Goal: Information Seeking & Learning: Learn about a topic

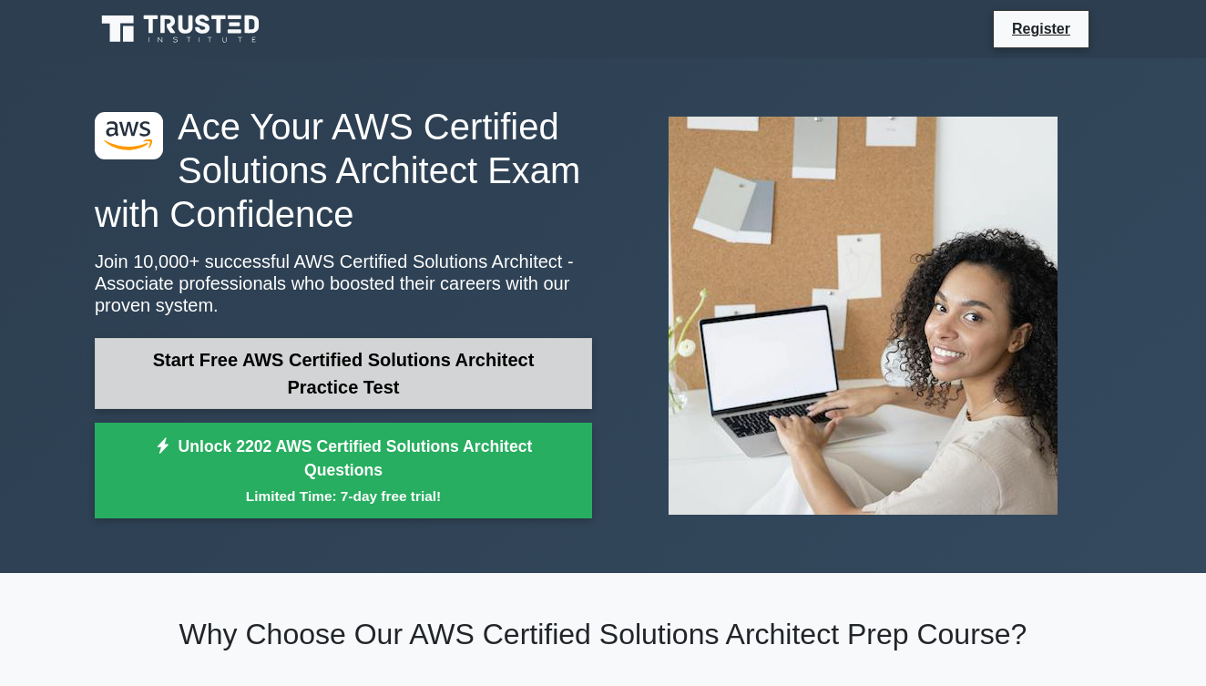
click at [538, 373] on link "Start Free AWS Certified Solutions Architect Practice Test" at bounding box center [343, 373] width 497 height 71
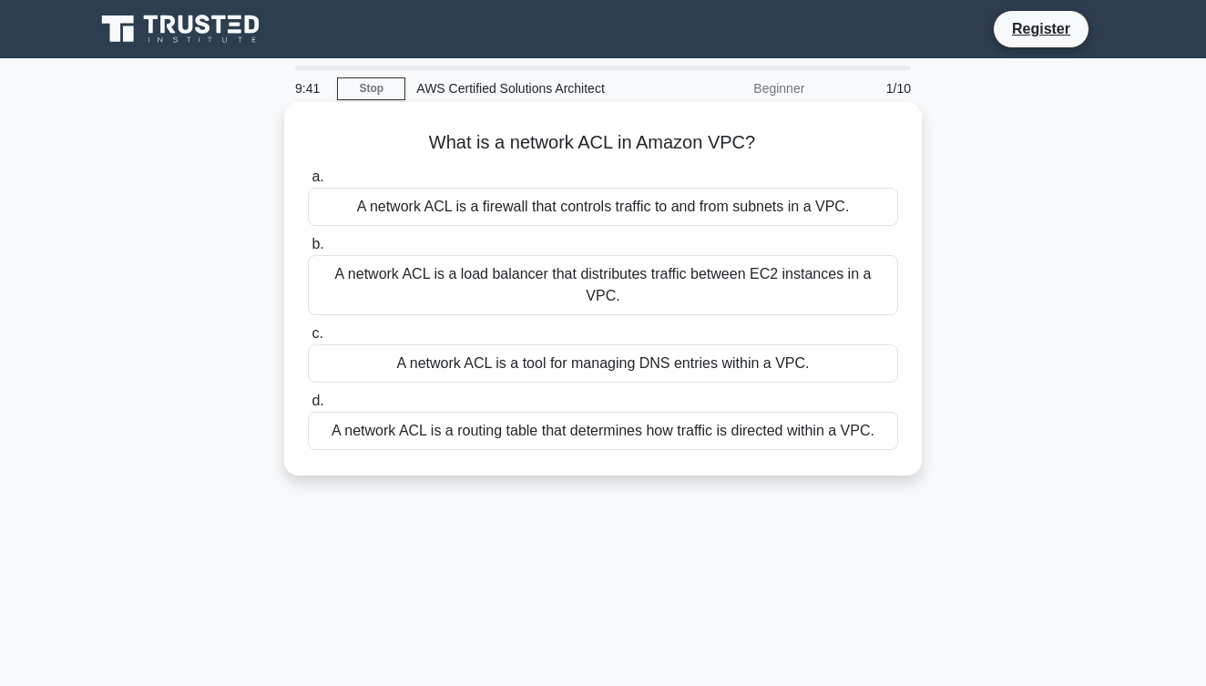
click at [683, 214] on div "A network ACL is a firewall that controls traffic to and from subnets in a VPC." at bounding box center [603, 207] width 590 height 38
click at [308, 183] on input "a. A network ACL is a firewall that controls traffic to and from subnets in a V…" at bounding box center [308, 177] width 0 height 12
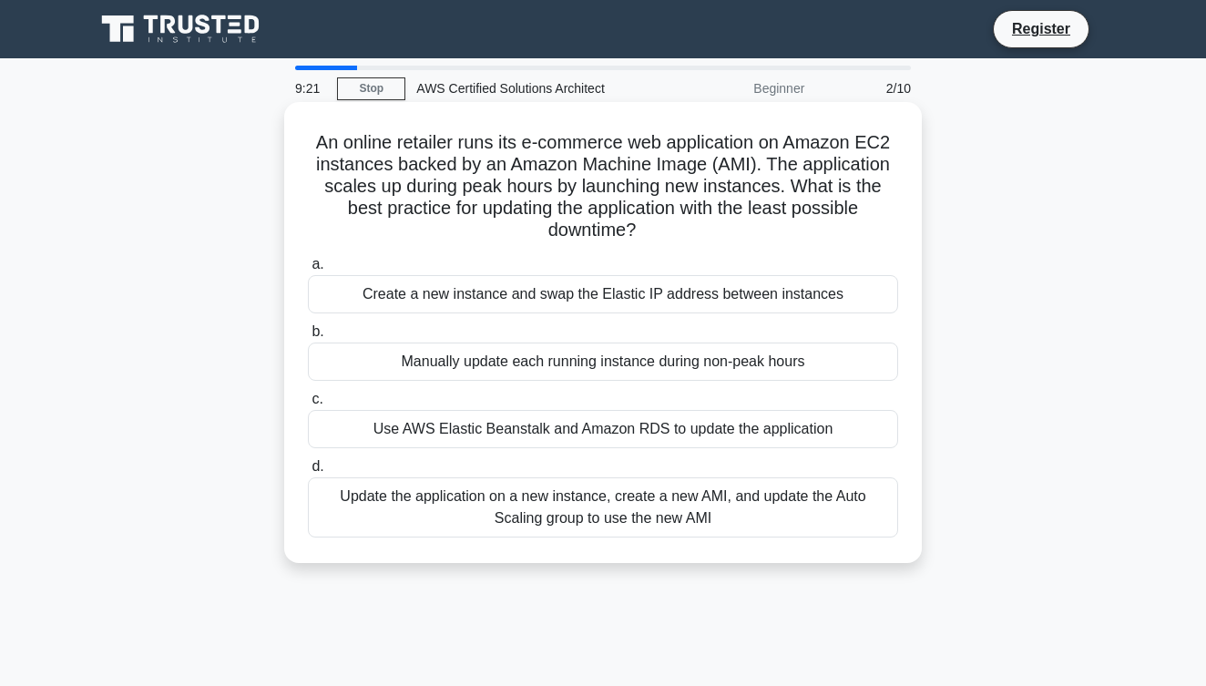
click at [623, 422] on div "Use AWS Elastic Beanstalk and Amazon RDS to update the application" at bounding box center [603, 429] width 590 height 38
click at [308, 405] on input "c. Use AWS Elastic Beanstalk and Amazon RDS to update the application" at bounding box center [308, 399] width 0 height 12
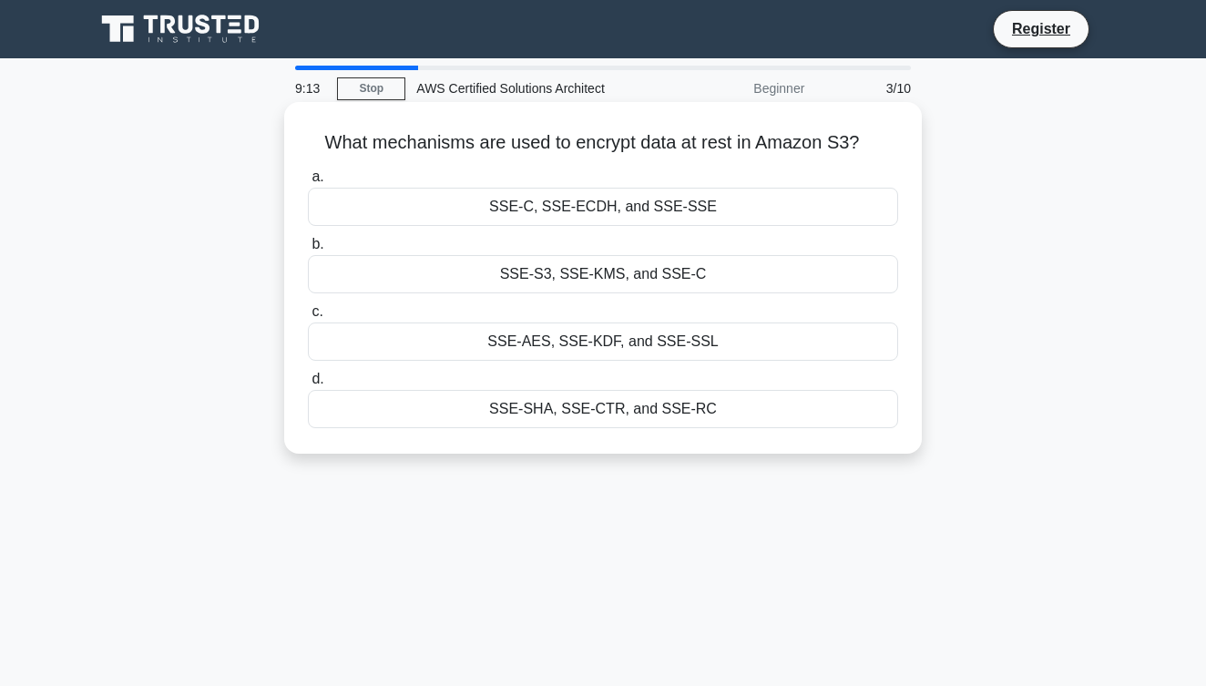
click at [705, 276] on div "SSE-S3, SSE-KMS, and SSE-C" at bounding box center [603, 274] width 590 height 38
click at [308, 250] on input "b. SSE-S3, SSE-KMS, and SSE-C" at bounding box center [308, 245] width 0 height 12
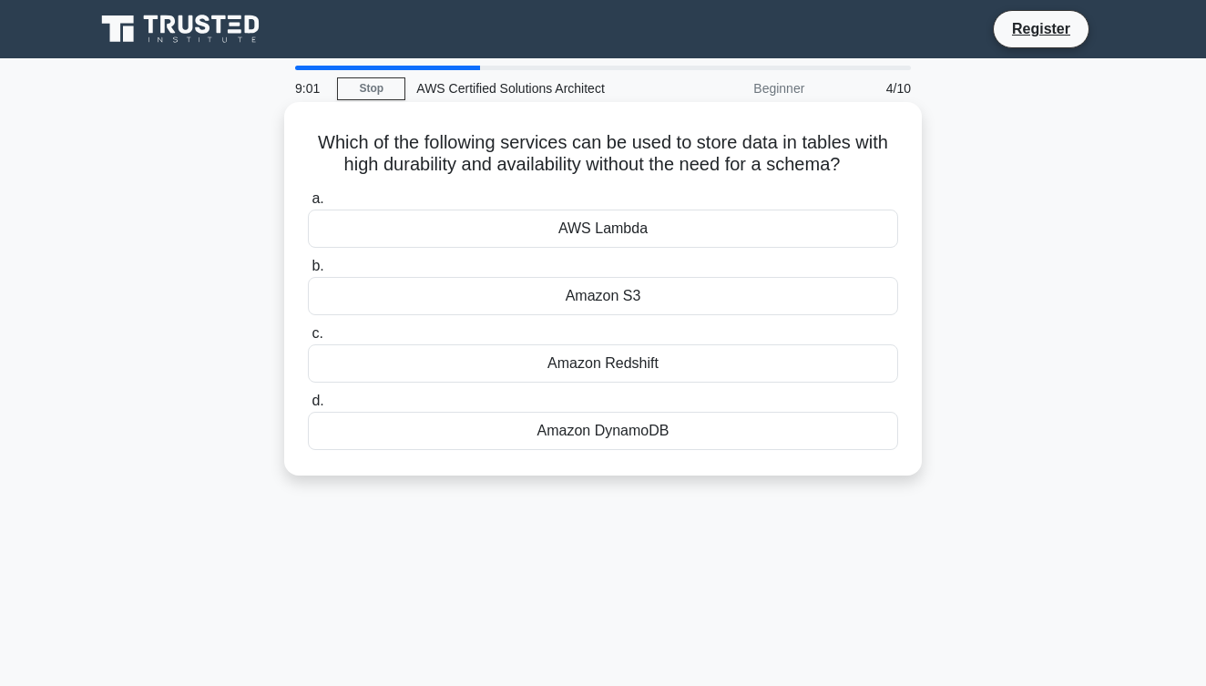
click at [674, 305] on div "Amazon S3" at bounding box center [603, 296] width 590 height 38
click at [308, 272] on input "b. Amazon S3" at bounding box center [308, 266] width 0 height 12
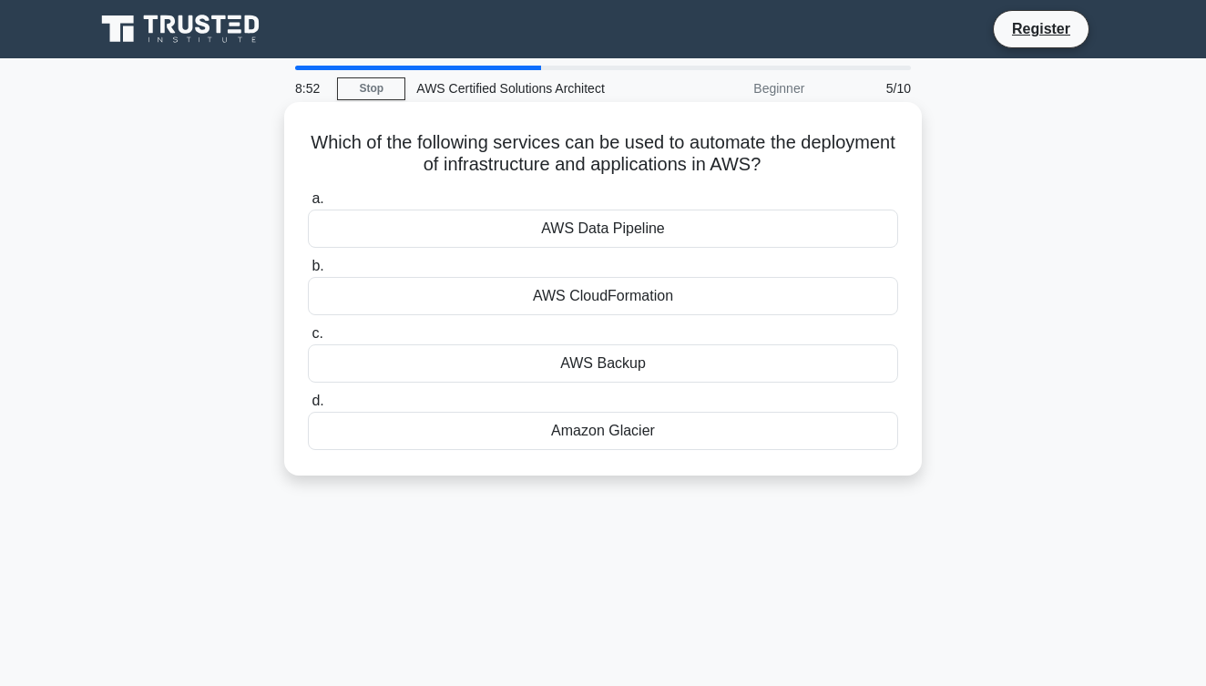
click at [688, 233] on div "AWS Data Pipeline" at bounding box center [603, 228] width 590 height 38
click at [308, 205] on input "a. AWS Data Pipeline" at bounding box center [308, 199] width 0 height 12
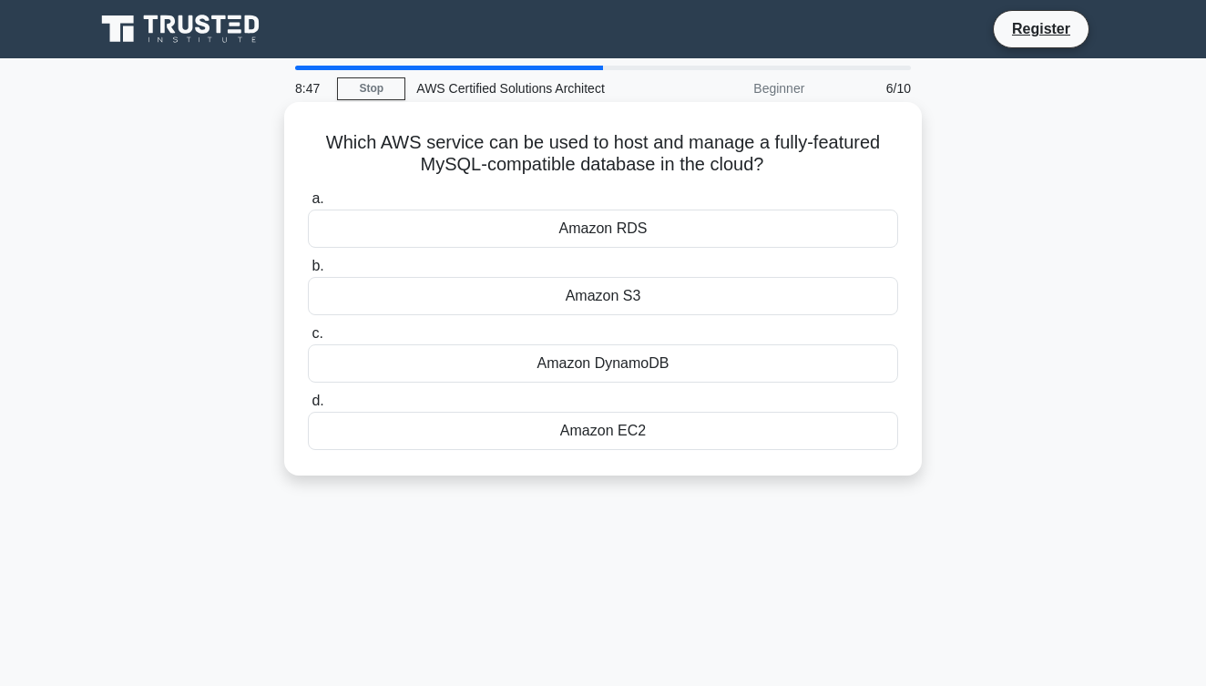
click at [637, 433] on div "Amazon EC2" at bounding box center [603, 431] width 590 height 38
click at [308, 407] on input "d. Amazon EC2" at bounding box center [308, 401] width 0 height 12
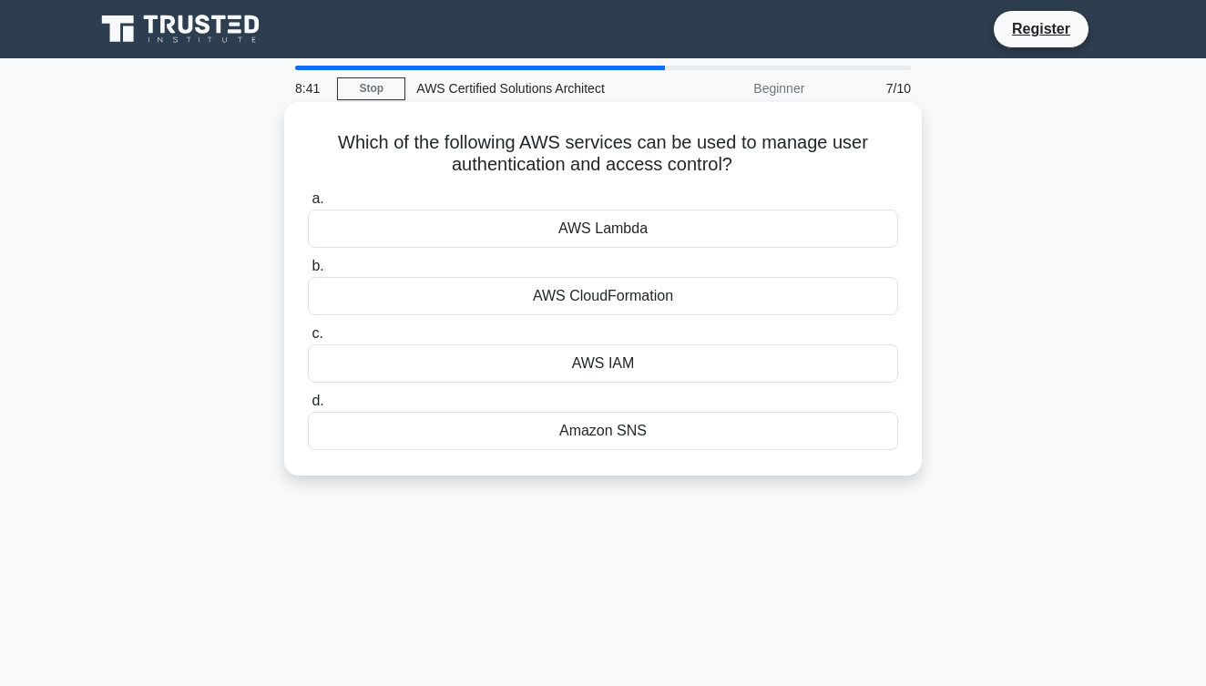
click at [673, 372] on div "AWS IAM" at bounding box center [603, 363] width 590 height 38
click at [308, 340] on input "c. AWS IAM" at bounding box center [308, 334] width 0 height 12
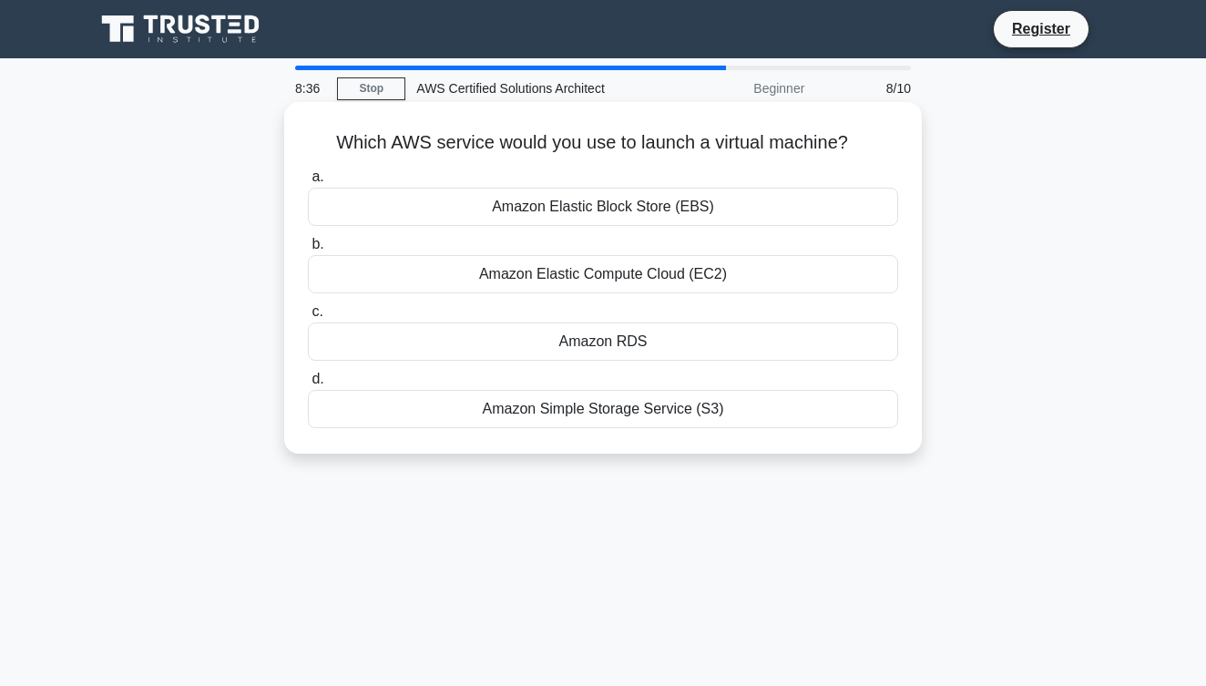
click at [723, 283] on div "Amazon Elastic Compute Cloud (EC2)" at bounding box center [603, 274] width 590 height 38
click at [308, 250] on input "b. Amazon Elastic Compute Cloud (EC2)" at bounding box center [308, 245] width 0 height 12
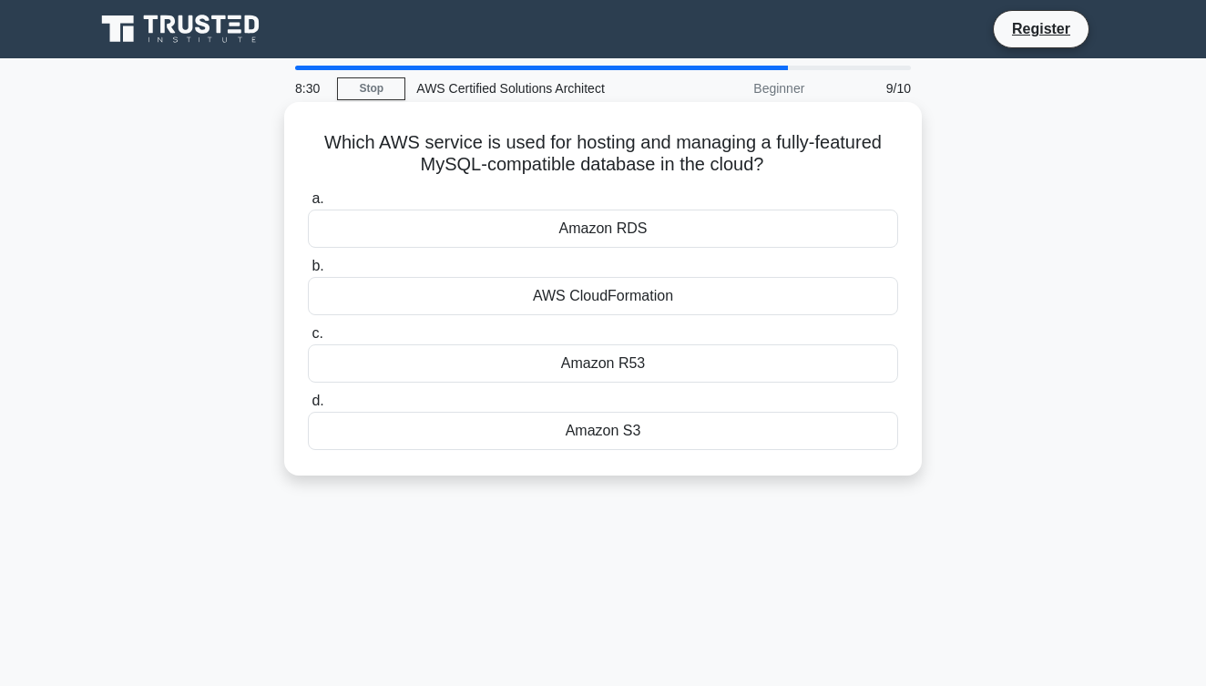
click at [761, 231] on div "Amazon RDS" at bounding box center [603, 228] width 590 height 38
click at [308, 205] on input "a. Amazon RDS" at bounding box center [308, 199] width 0 height 12
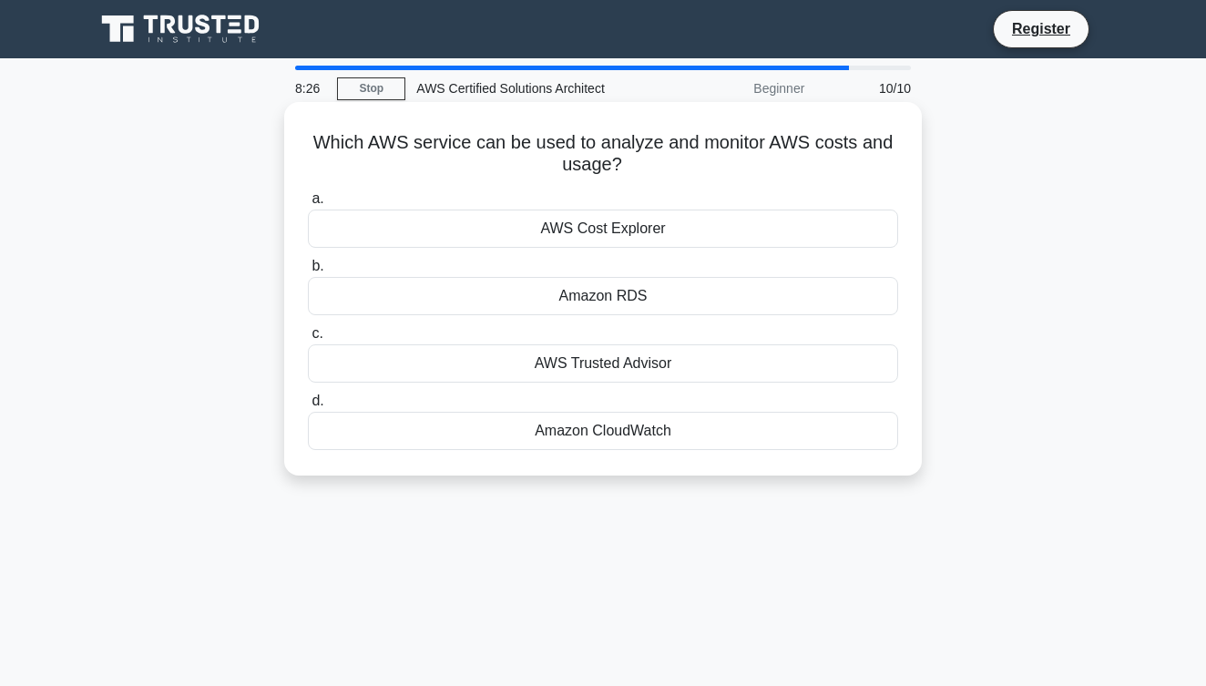
click at [661, 447] on div "Amazon CloudWatch" at bounding box center [603, 431] width 590 height 38
click at [308, 407] on input "d. Amazon CloudWatch" at bounding box center [308, 401] width 0 height 12
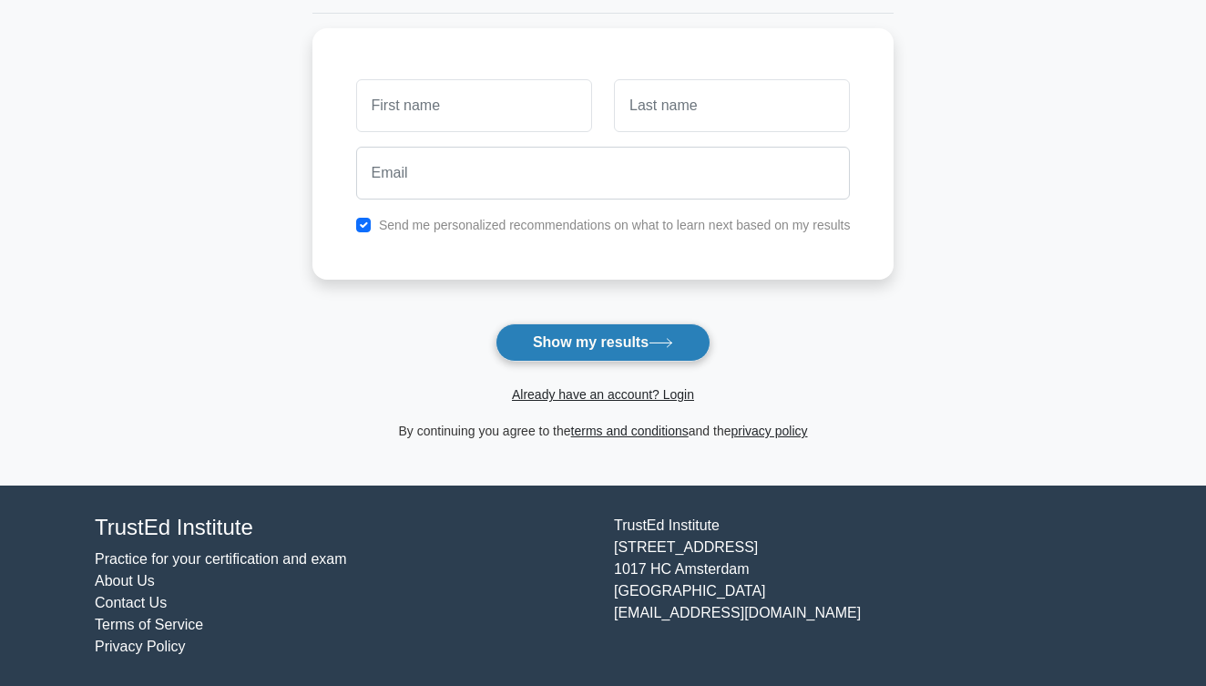
scroll to position [228, 0]
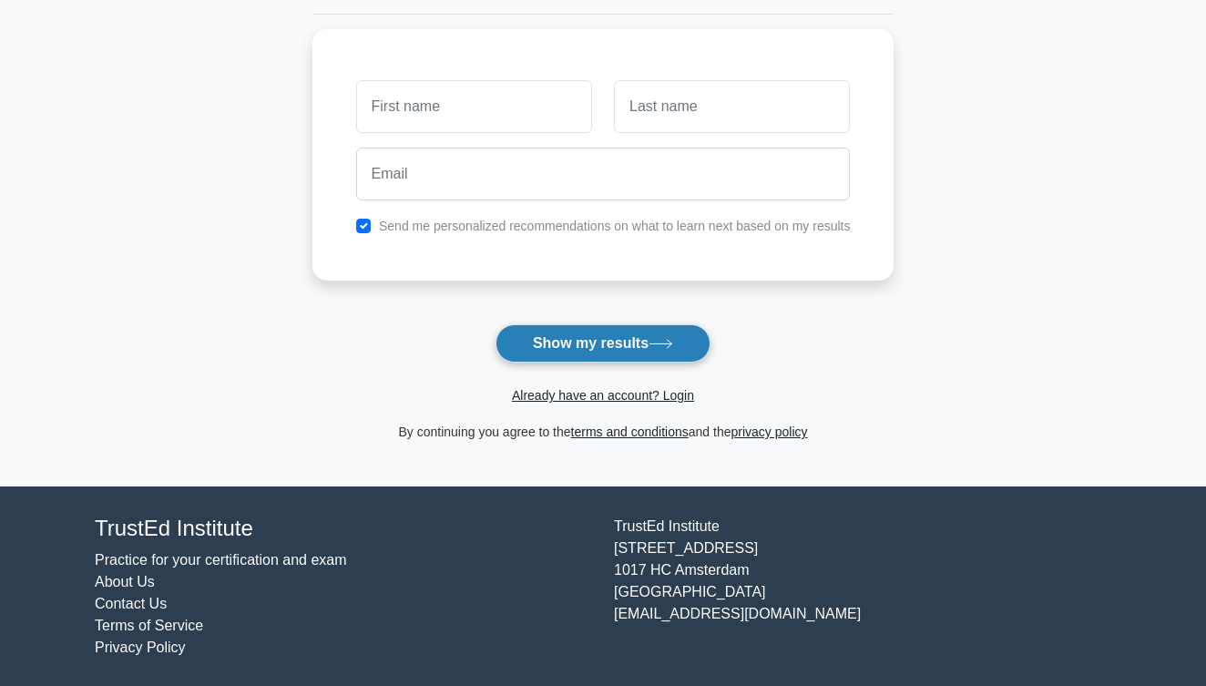
click at [697, 350] on button "Show my results" at bounding box center [602, 343] width 215 height 38
type input "dd"
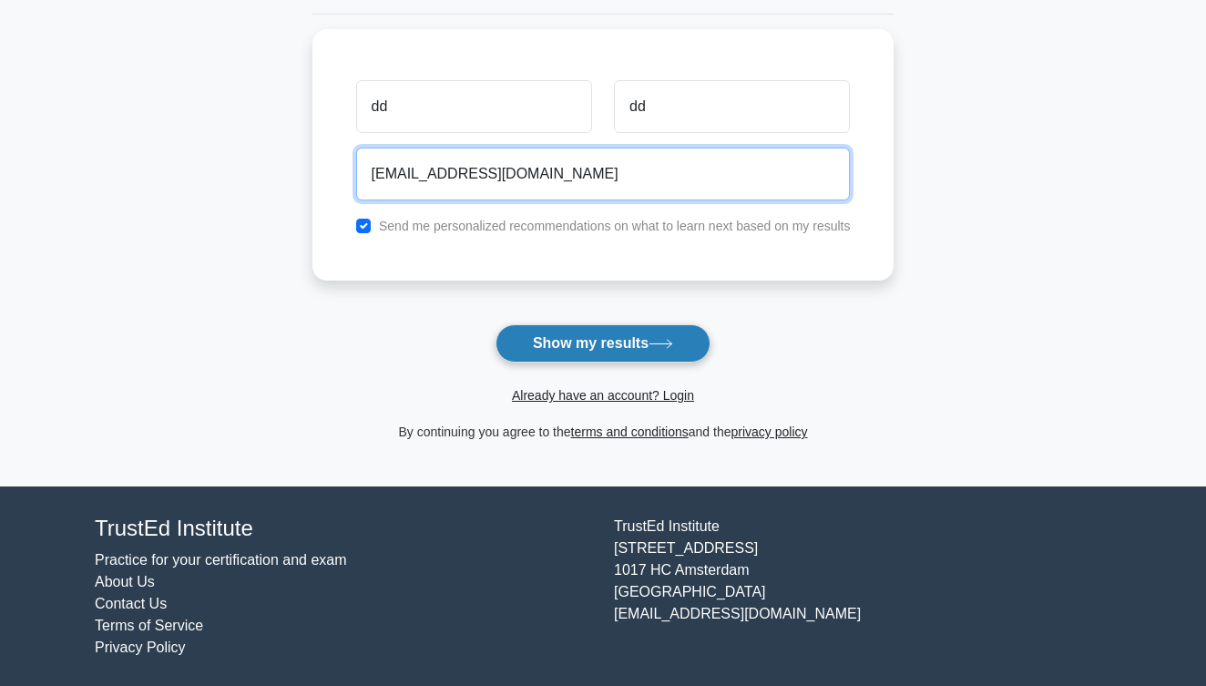
type input "ab@io.io"
click at [602, 342] on button "Show my results" at bounding box center [602, 343] width 215 height 38
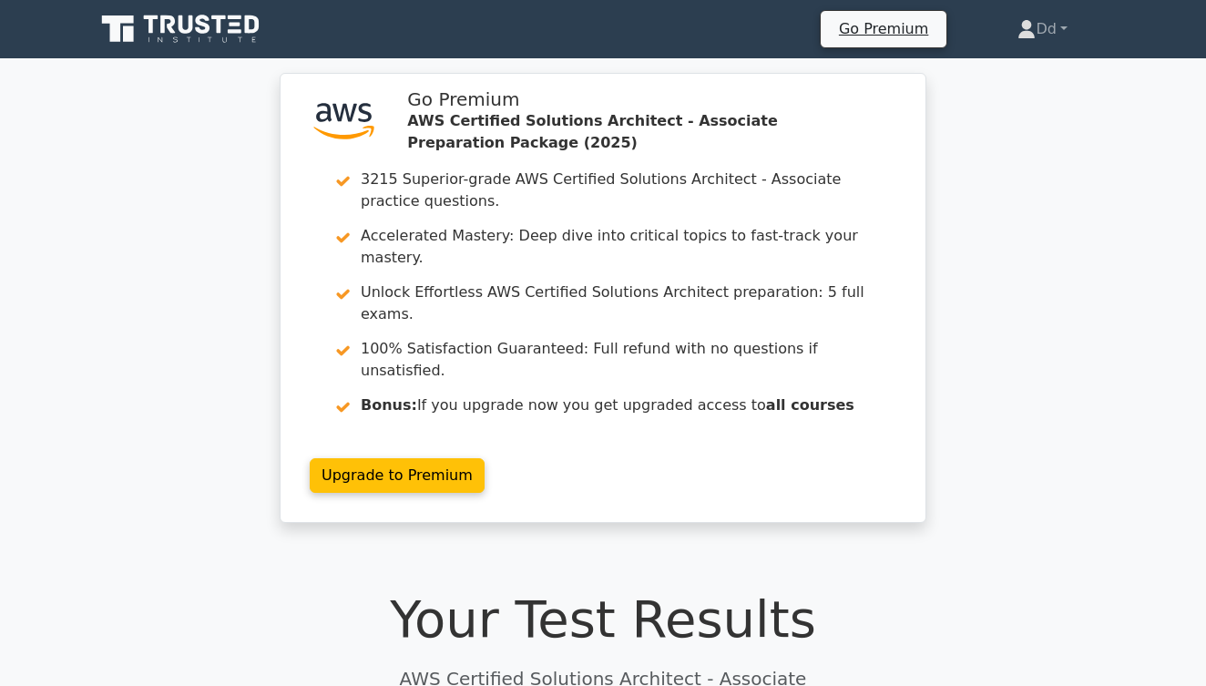
scroll to position [-1, 0]
